Goal: Contribute content

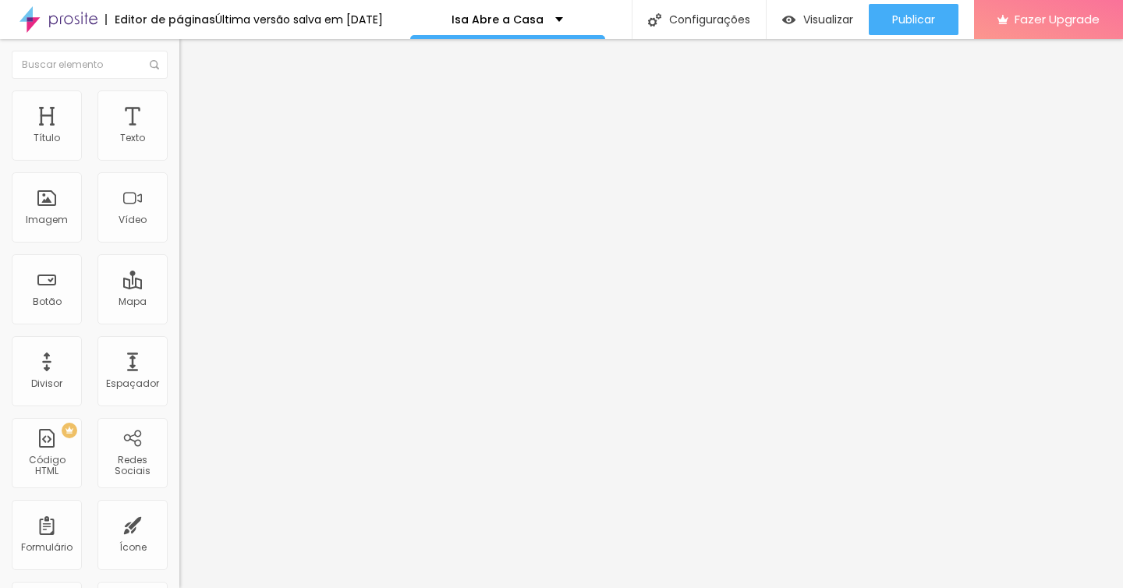
click at [179, 321] on input "[URL][DOMAIN_NAME]" at bounding box center [272, 314] width 187 height 16
click at [179, 341] on div at bounding box center [268, 341] width 179 height 0
click at [179, 321] on input "[URL][DOMAIN_NAME]" at bounding box center [272, 314] width 187 height 16
paste input "[DOMAIN_NAME][URL]"
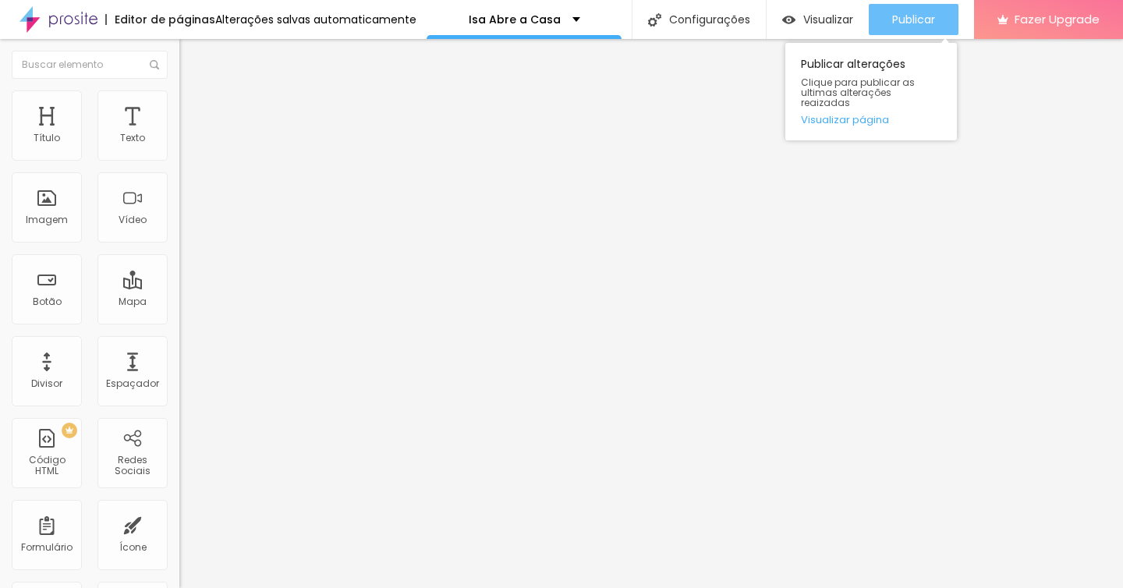
type input "[DOMAIN_NAME][URL]"
click at [912, 22] on span "Publicar" at bounding box center [913, 19] width 43 height 12
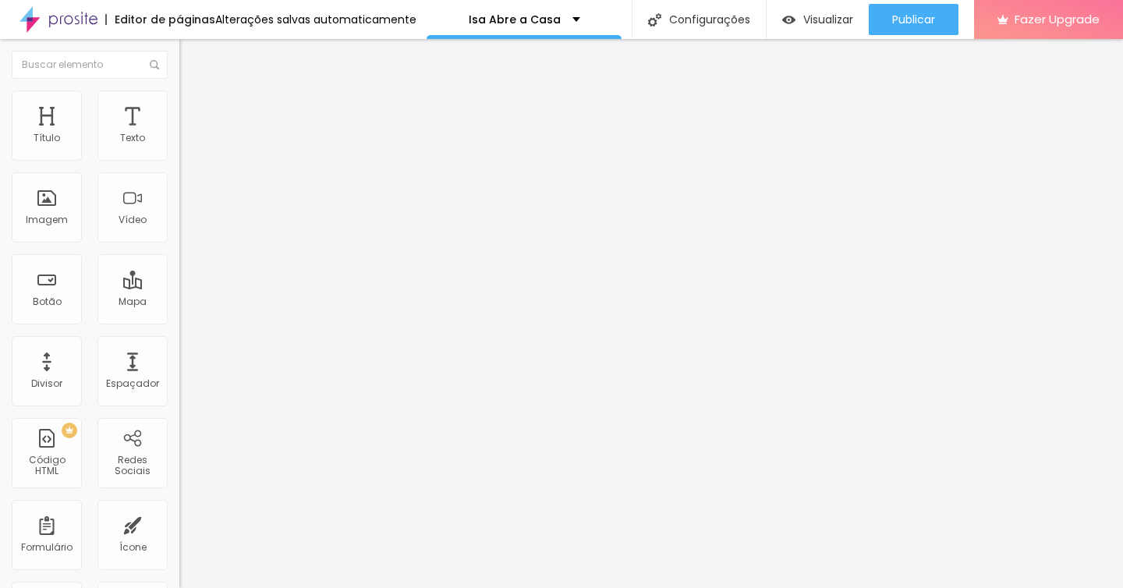
click at [179, 321] on input "[DOMAIN_NAME][URL]" at bounding box center [272, 314] width 187 height 16
click at [179, 321] on input "[URL][DOMAIN_NAME]" at bounding box center [272, 314] width 187 height 16
paste input "[DOMAIN_NAME][URL]"
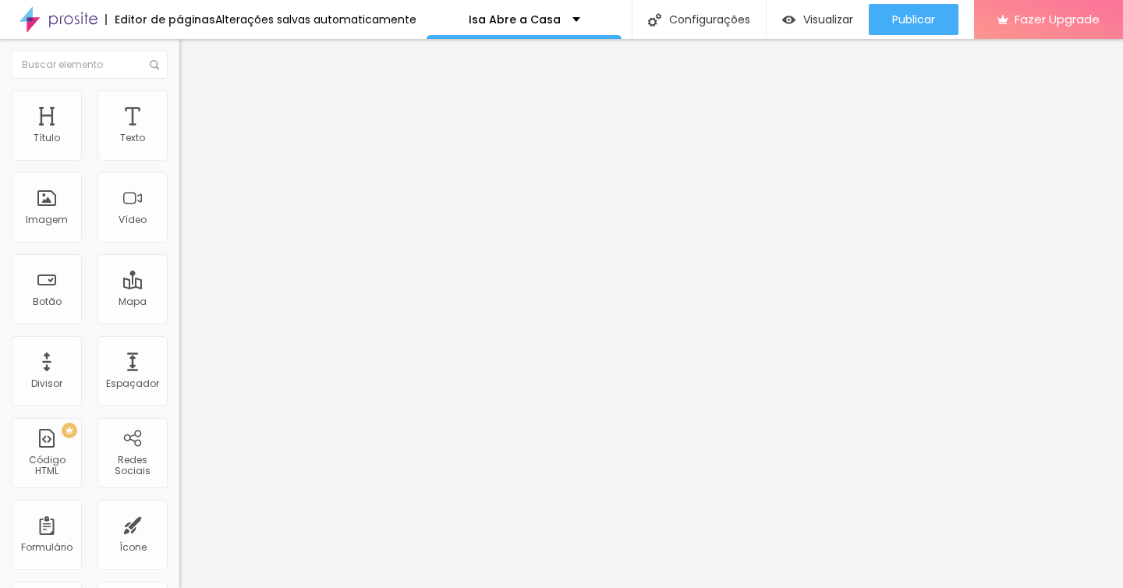
click at [179, 321] on input "[URL][DOMAIN_NAME][DOMAIN_NAME]" at bounding box center [272, 314] width 187 height 16
type input "[URL][DOMAIN_NAME][DOMAIN_NAME]"
click at [179, 341] on div at bounding box center [268, 341] width 179 height 0
click at [179, 321] on input "[URL][DOMAIN_NAME][DOMAIN_NAME]" at bounding box center [272, 314] width 187 height 16
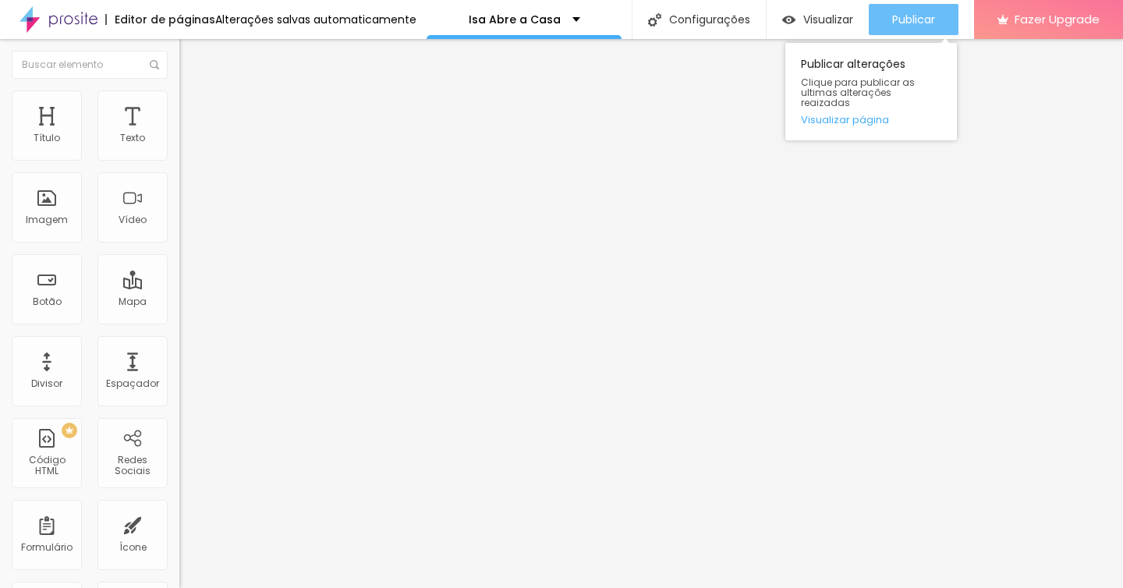
click at [920, 11] on div "Publicar" at bounding box center [913, 19] width 43 height 31
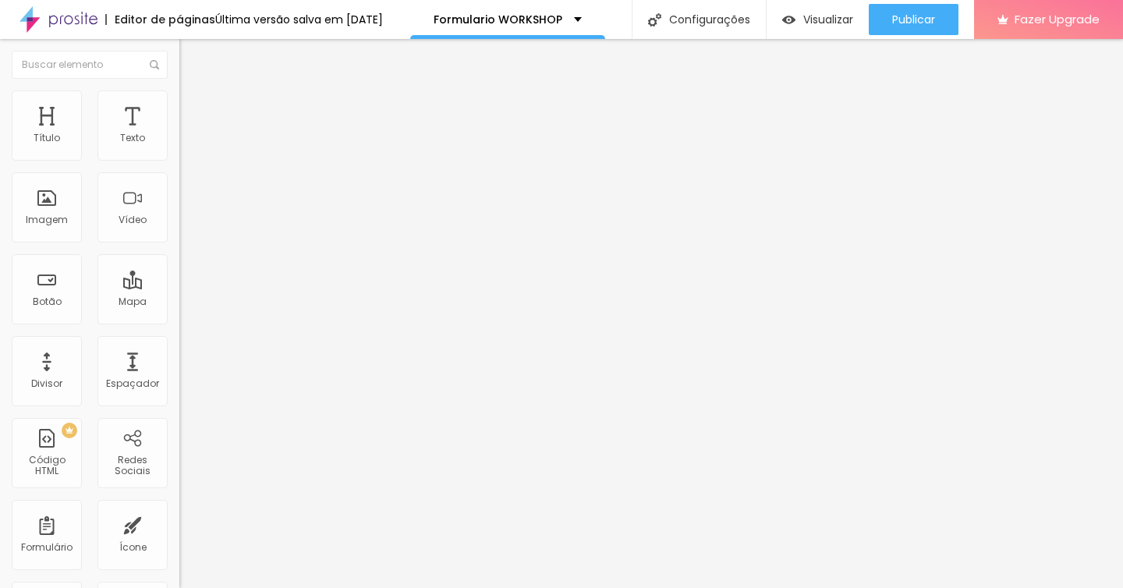
click at [179, 158] on img at bounding box center [183, 162] width 9 height 9
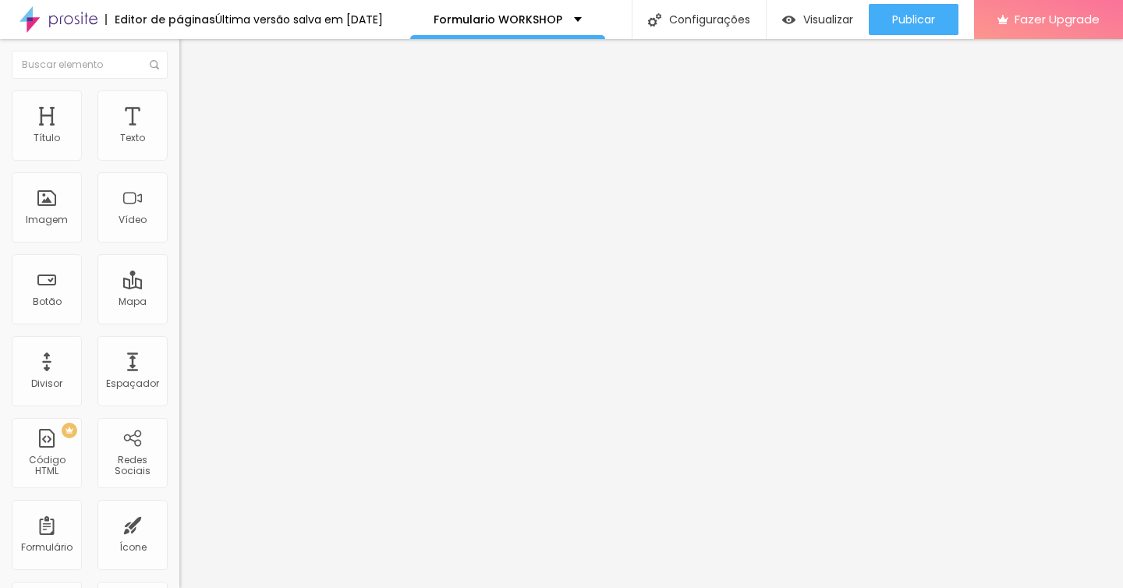
drag, startPoint x: 370, startPoint y: 434, endPoint x: 294, endPoint y: 423, distance: 76.5
type input "N"
type input "Contato com Whatsapp:"
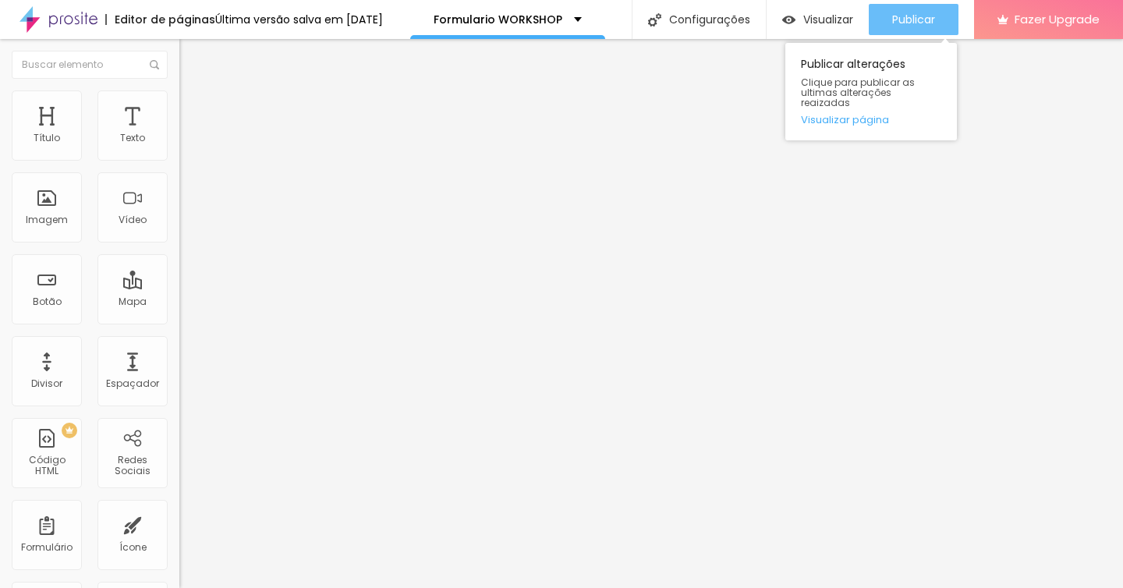
click at [905, 28] on div "Publicar" at bounding box center [913, 19] width 43 height 31
